Goal: Transaction & Acquisition: Book appointment/travel/reservation

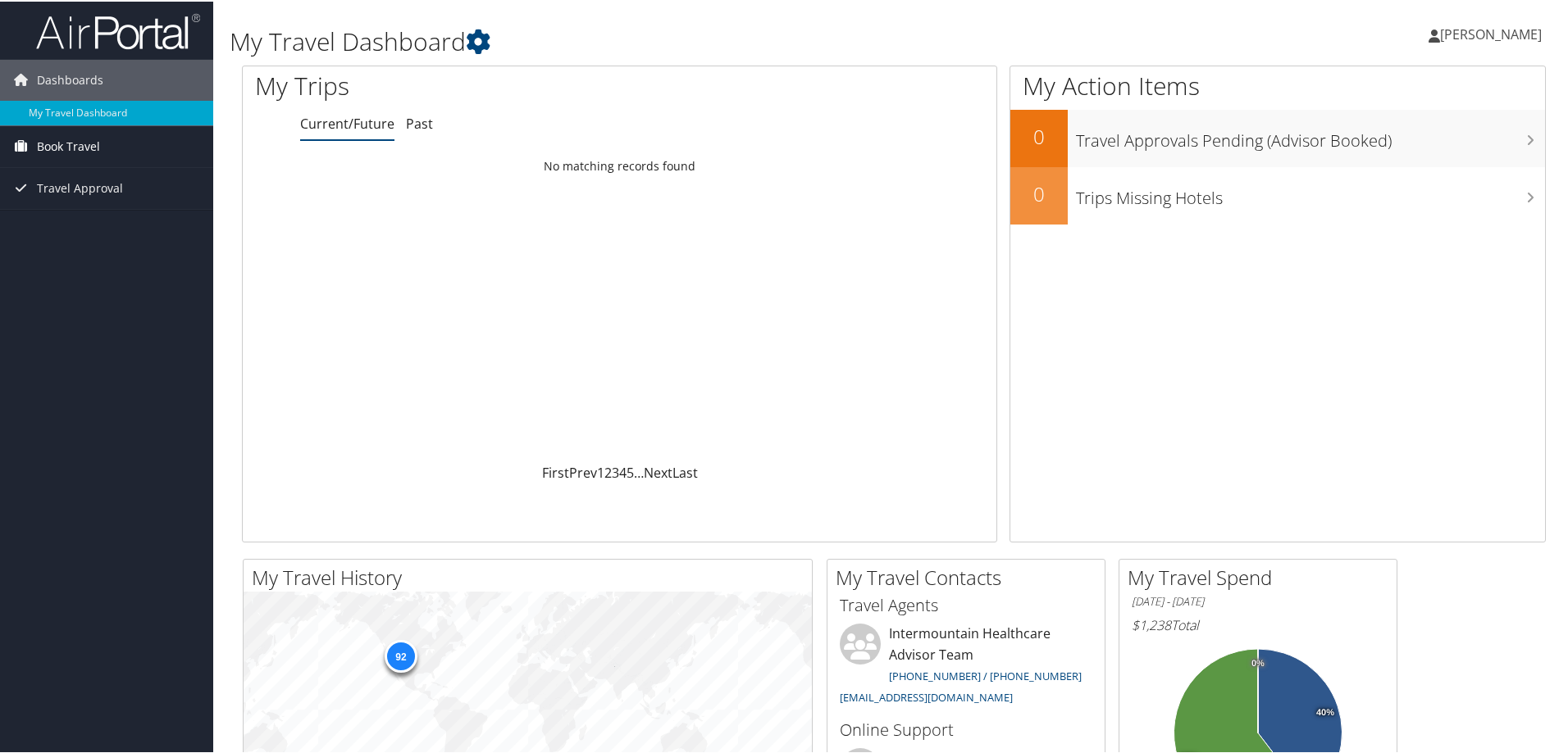
click at [64, 148] on span "Book Travel" at bounding box center [68, 145] width 63 height 41
click at [75, 204] on link "Book/Manage Online Trips" at bounding box center [107, 202] width 213 height 25
click at [1501, 35] on span "[PERSON_NAME]" at bounding box center [1490, 32] width 101 height 18
click at [1389, 266] on link "Sign Out" at bounding box center [1446, 267] width 183 height 28
